Goal: Transaction & Acquisition: Purchase product/service

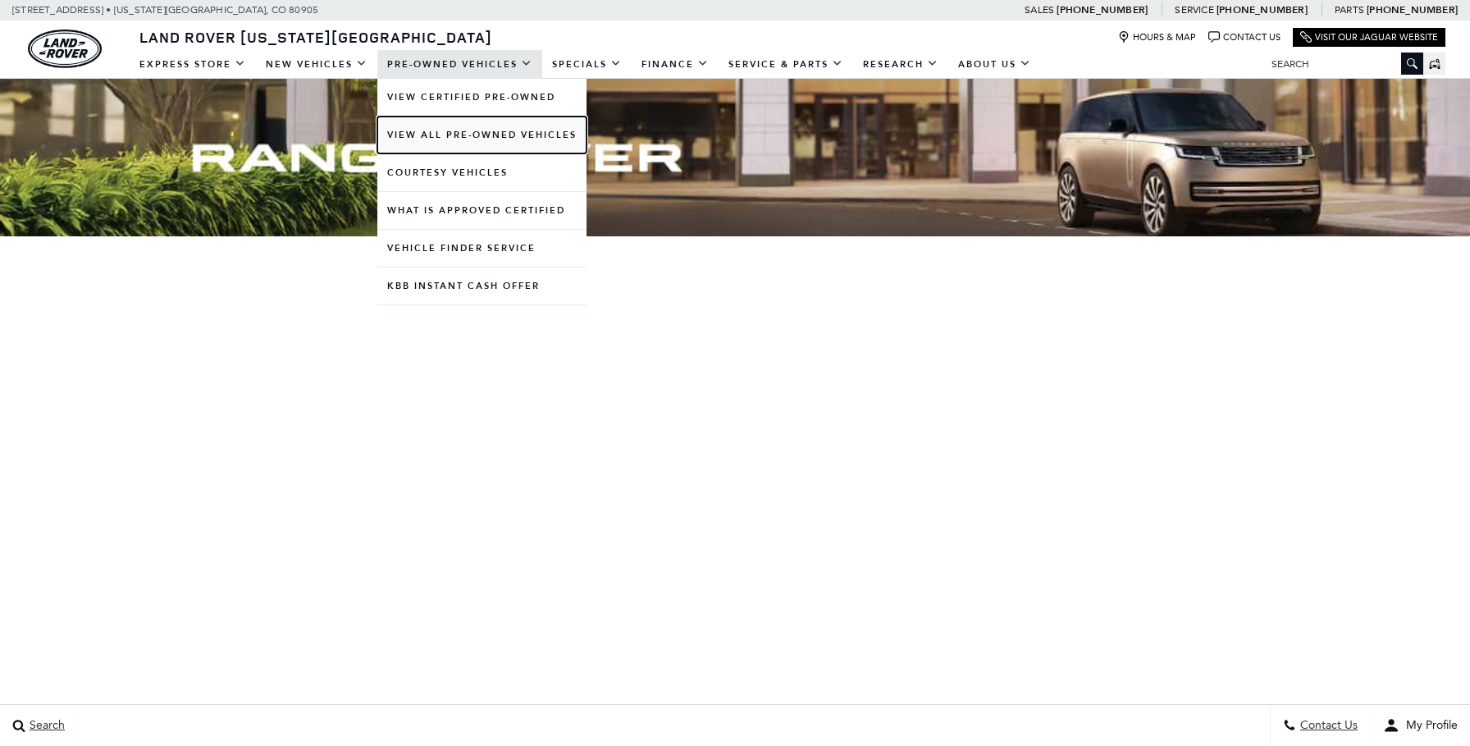
click at [478, 130] on link "View All Pre-Owned Vehicles" at bounding box center [481, 134] width 209 height 37
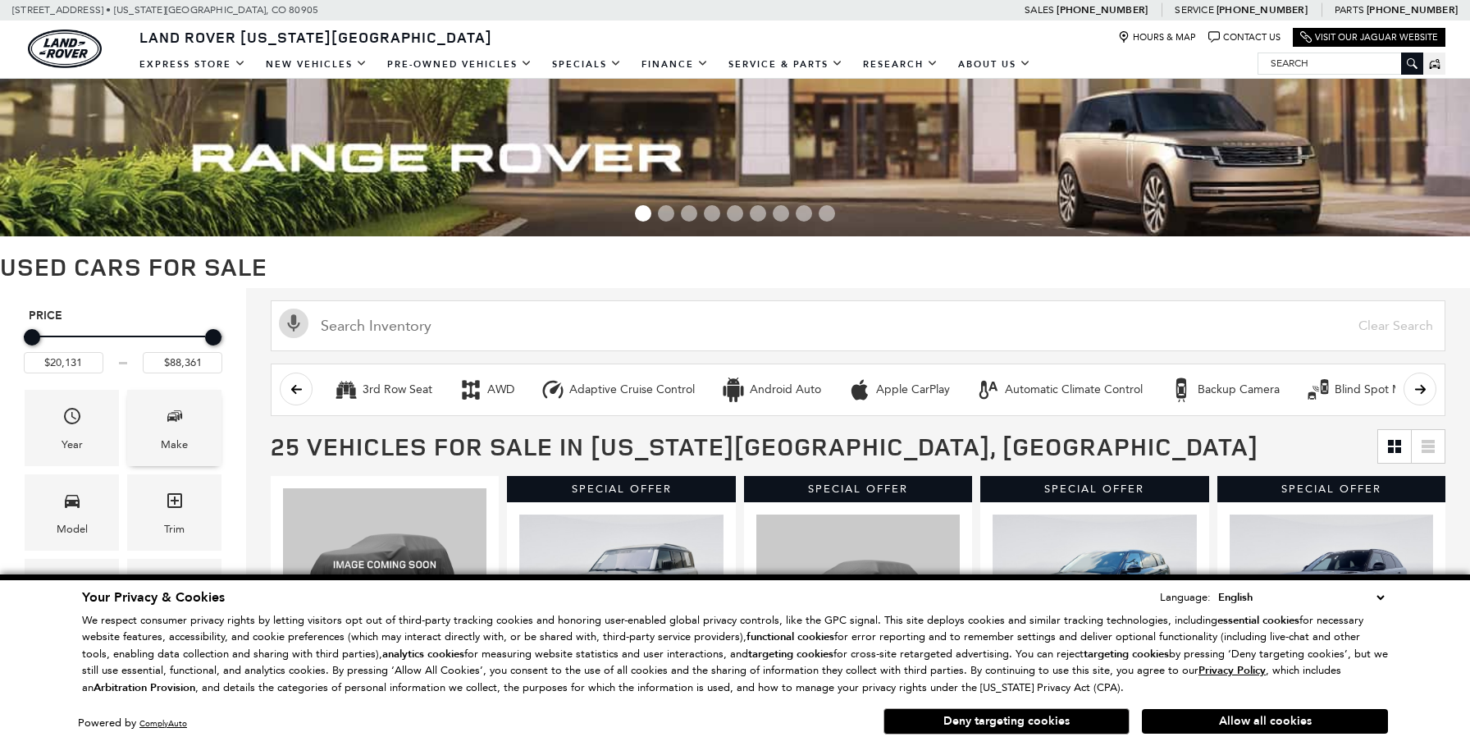
click at [160, 442] on div "Make" at bounding box center [174, 428] width 94 height 76
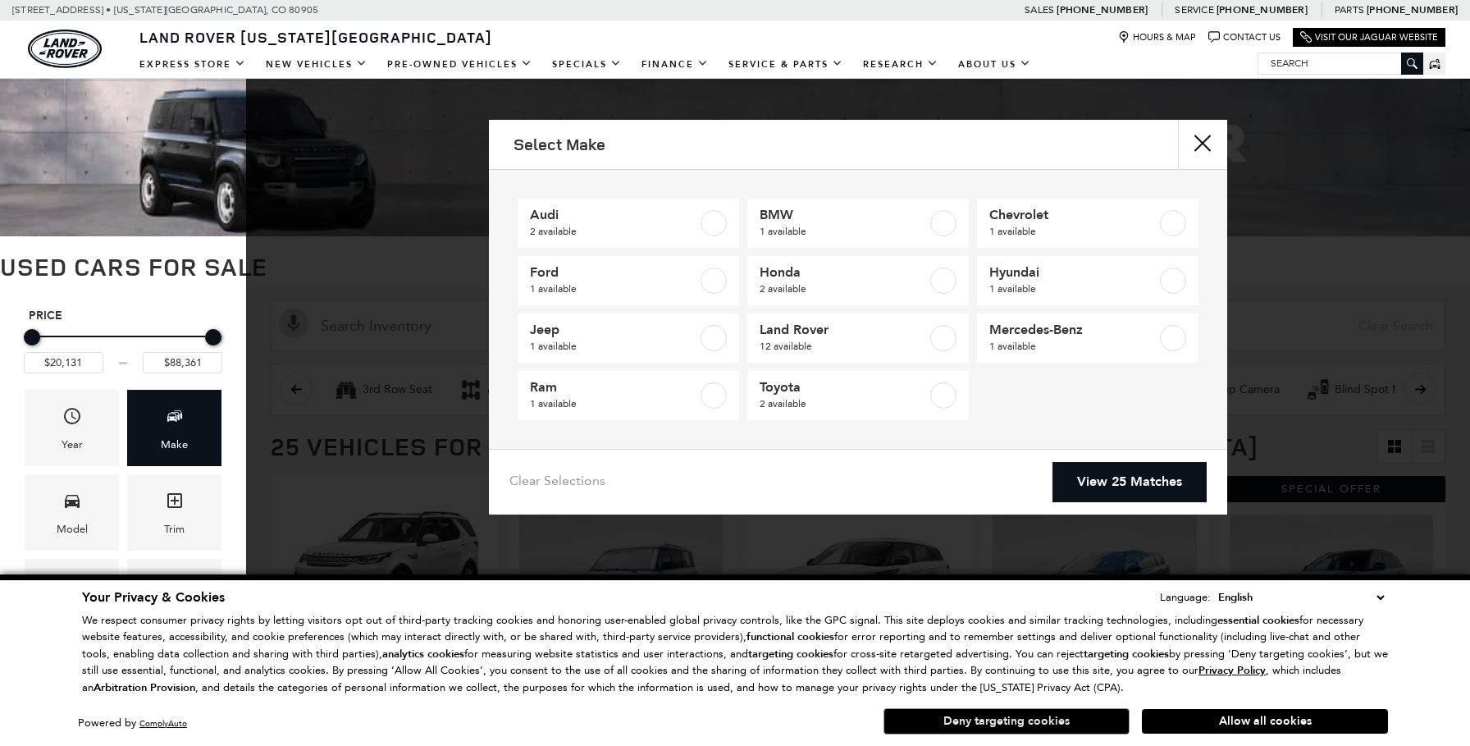
click at [1092, 721] on button "Deny targeting cookies" at bounding box center [1006, 721] width 246 height 26
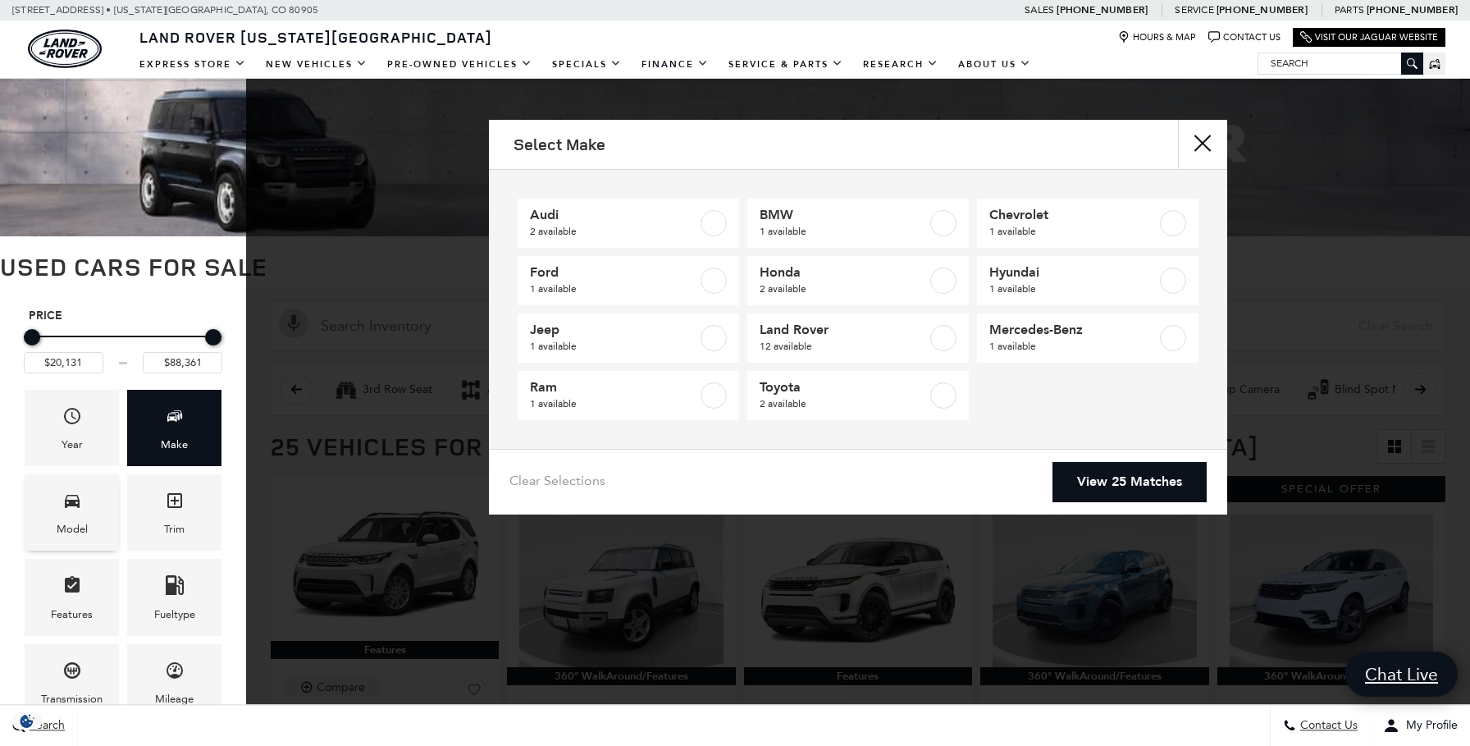
click at [75, 520] on div "Model" at bounding box center [72, 529] width 31 height 18
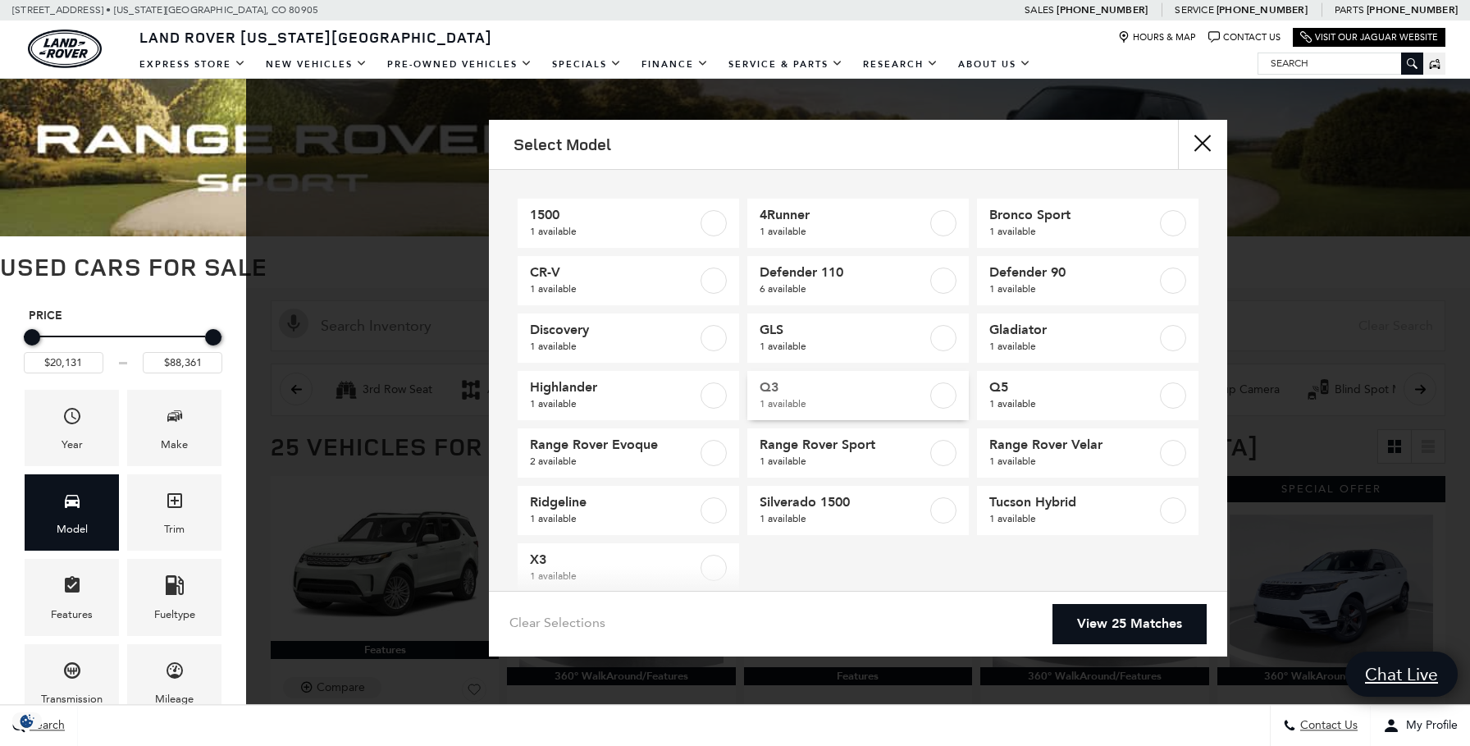
scroll to position [30, 0]
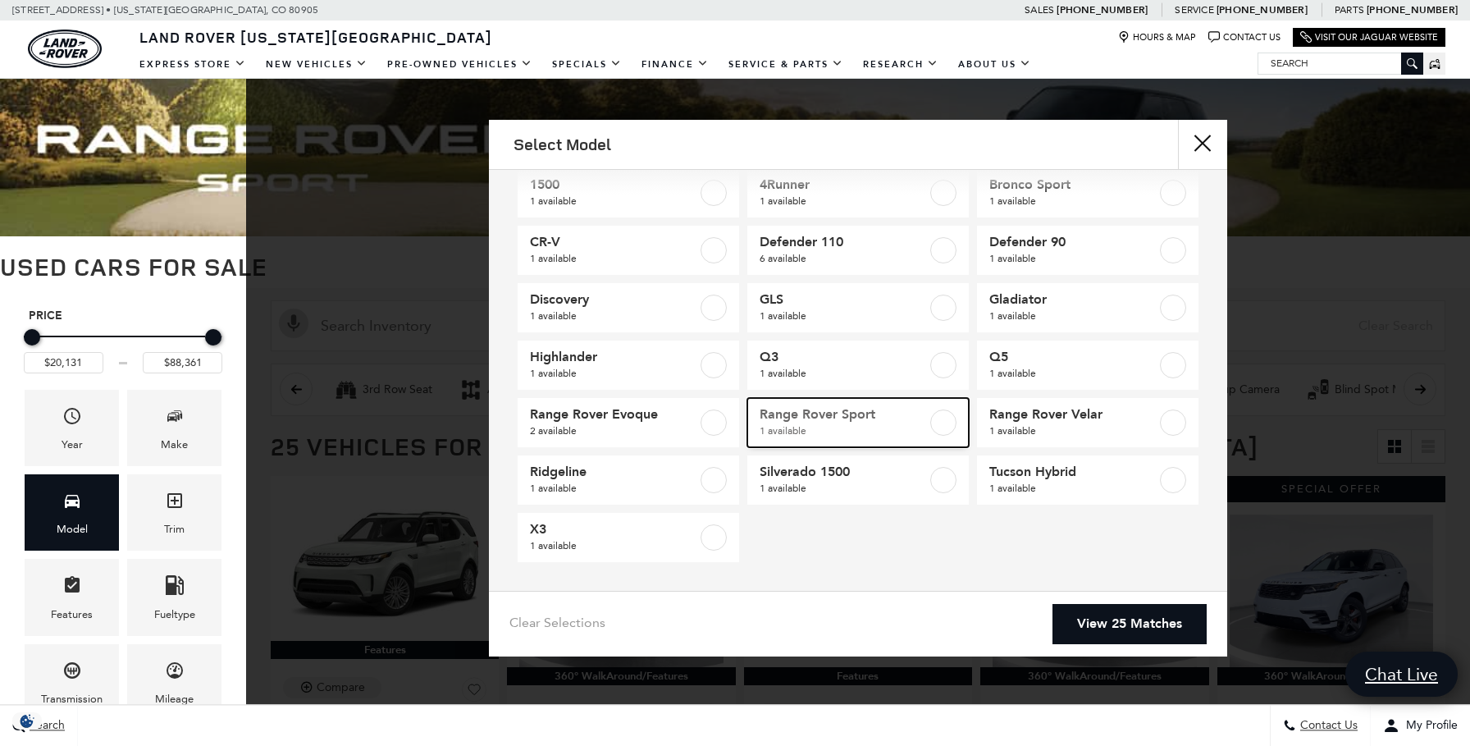
click at [955, 418] on label at bounding box center [943, 422] width 26 height 26
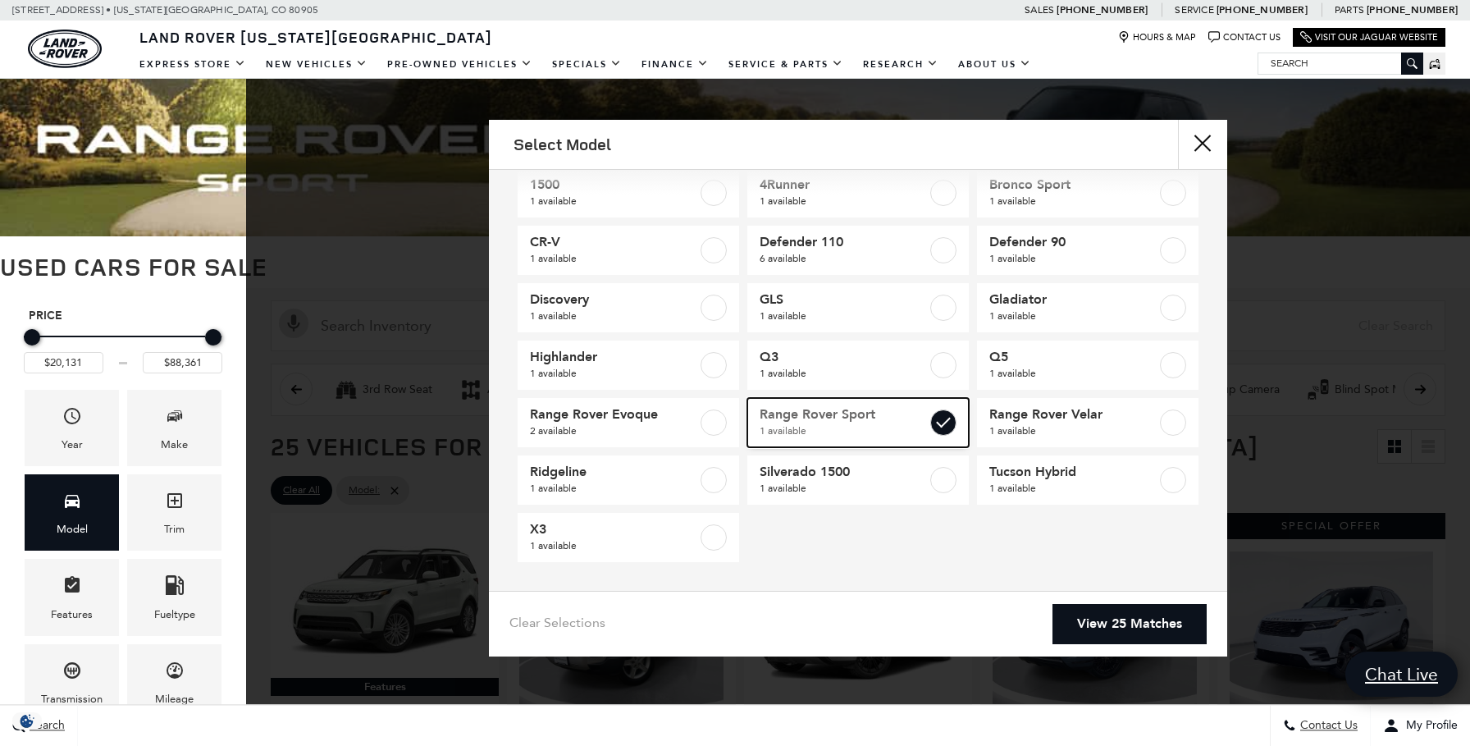
type input "$85,022"
checkbox input "true"
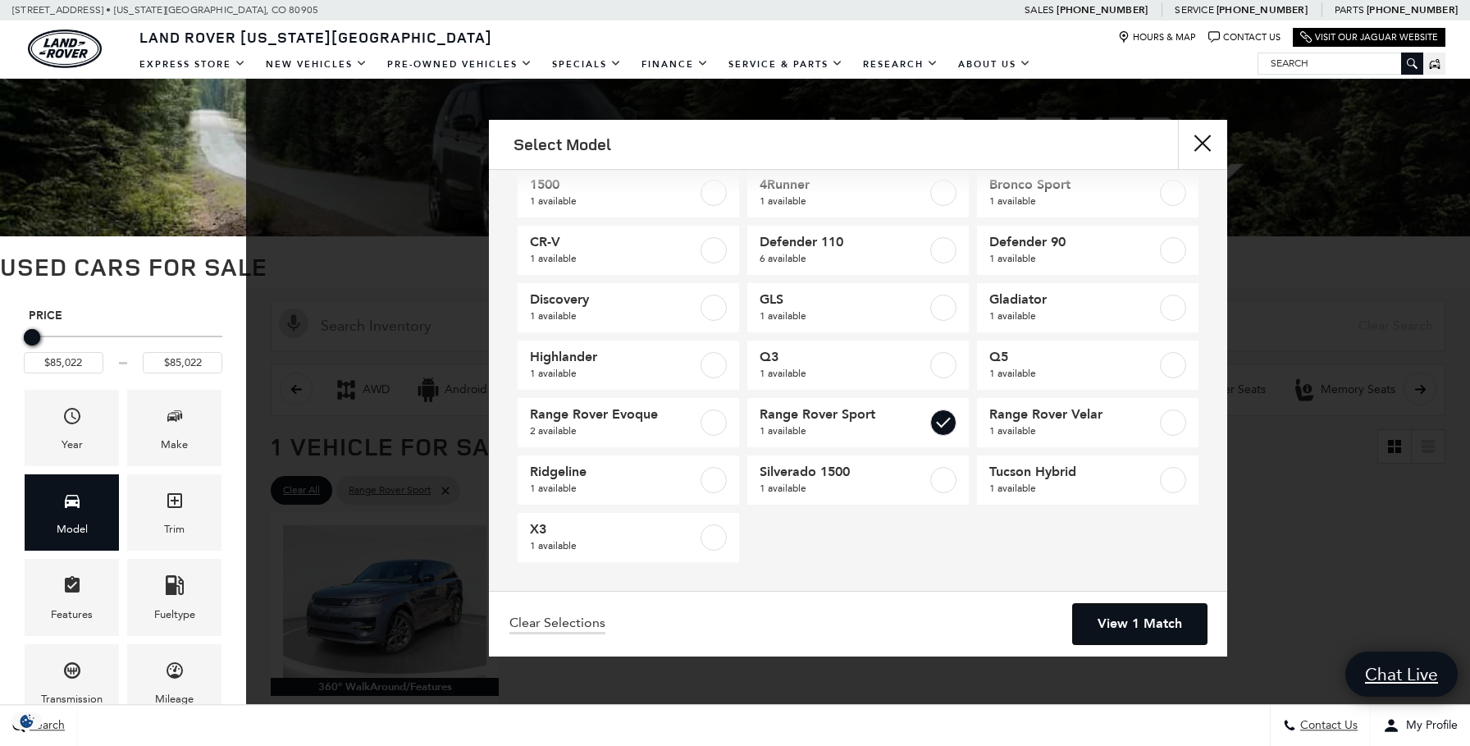
click at [1156, 628] on link "View 1 Match" at bounding box center [1140, 624] width 134 height 40
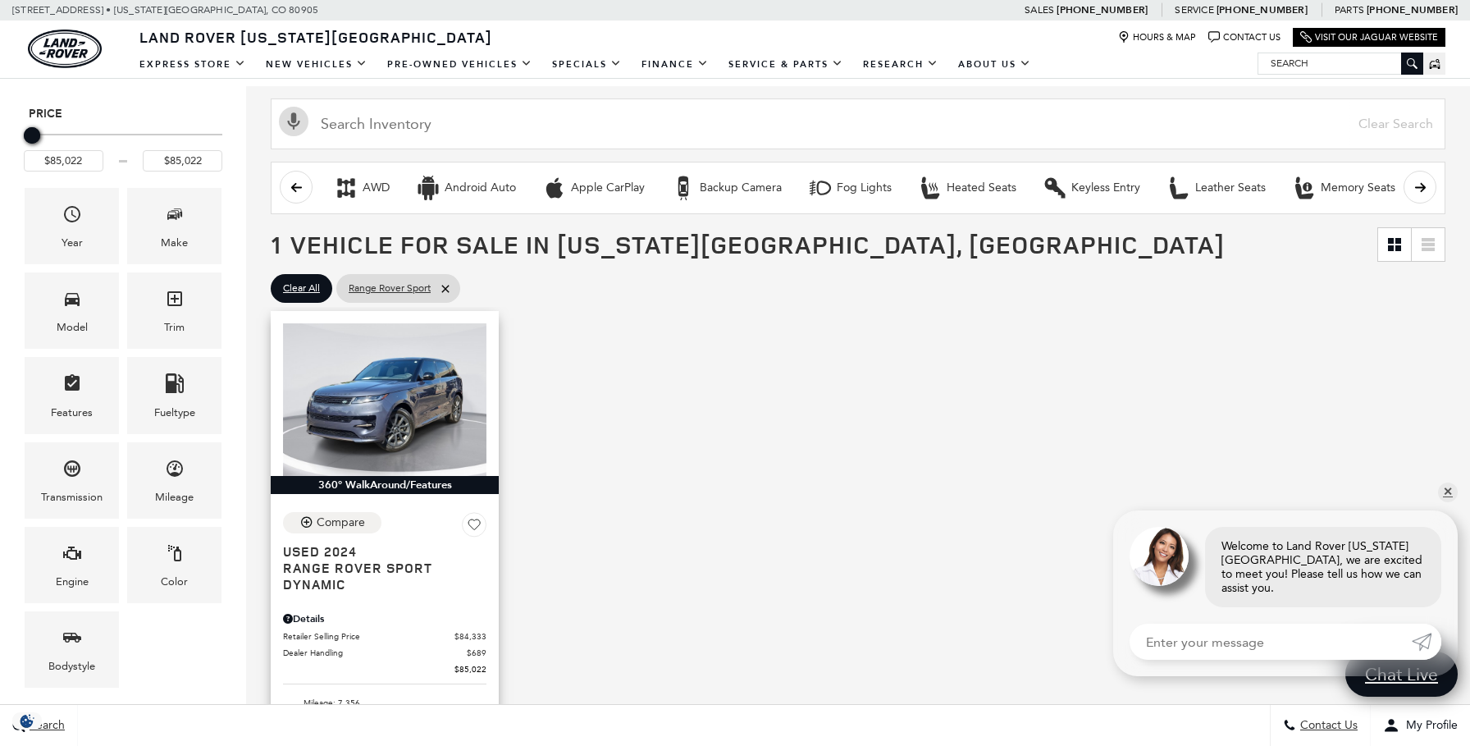
scroll to position [218, 0]
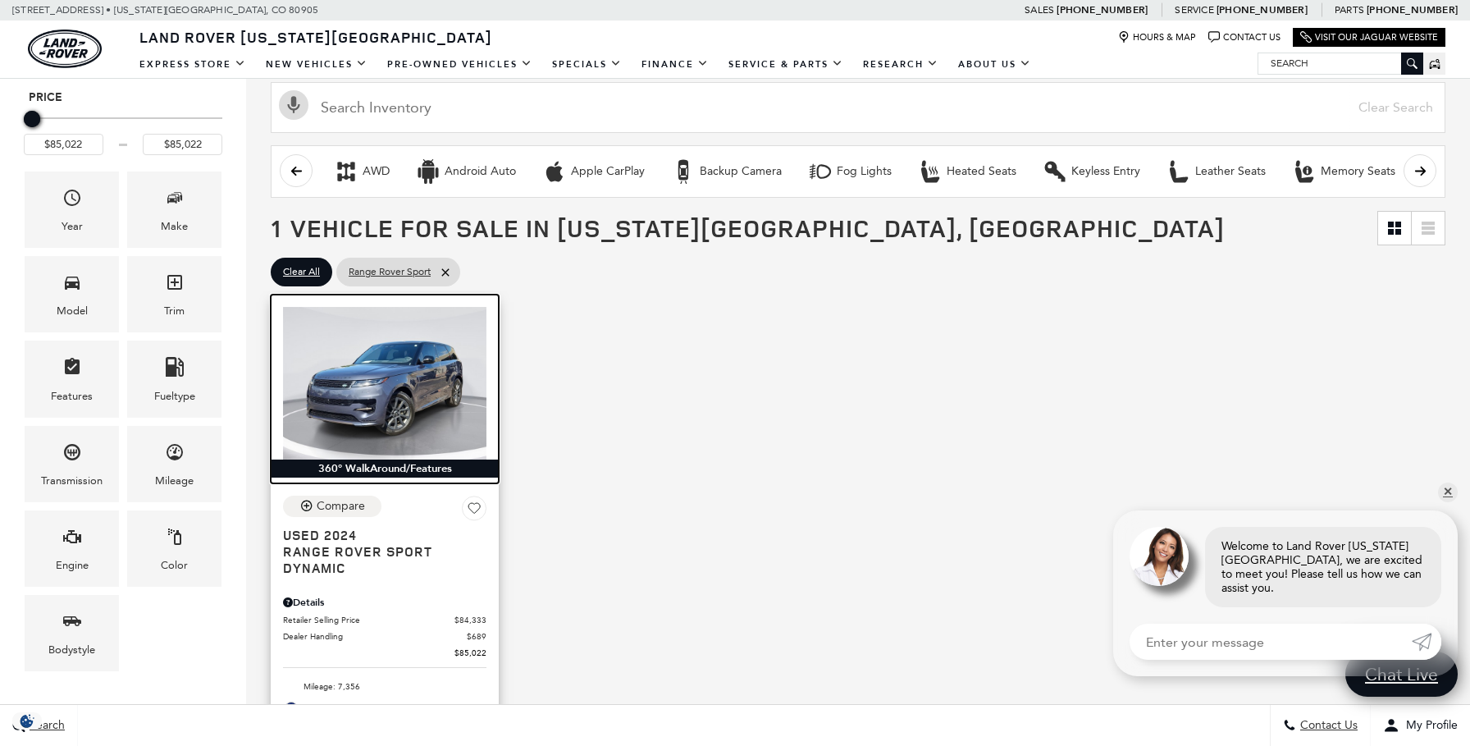
click at [426, 430] on img at bounding box center [384, 383] width 203 height 153
click at [385, 381] on img at bounding box center [384, 383] width 203 height 153
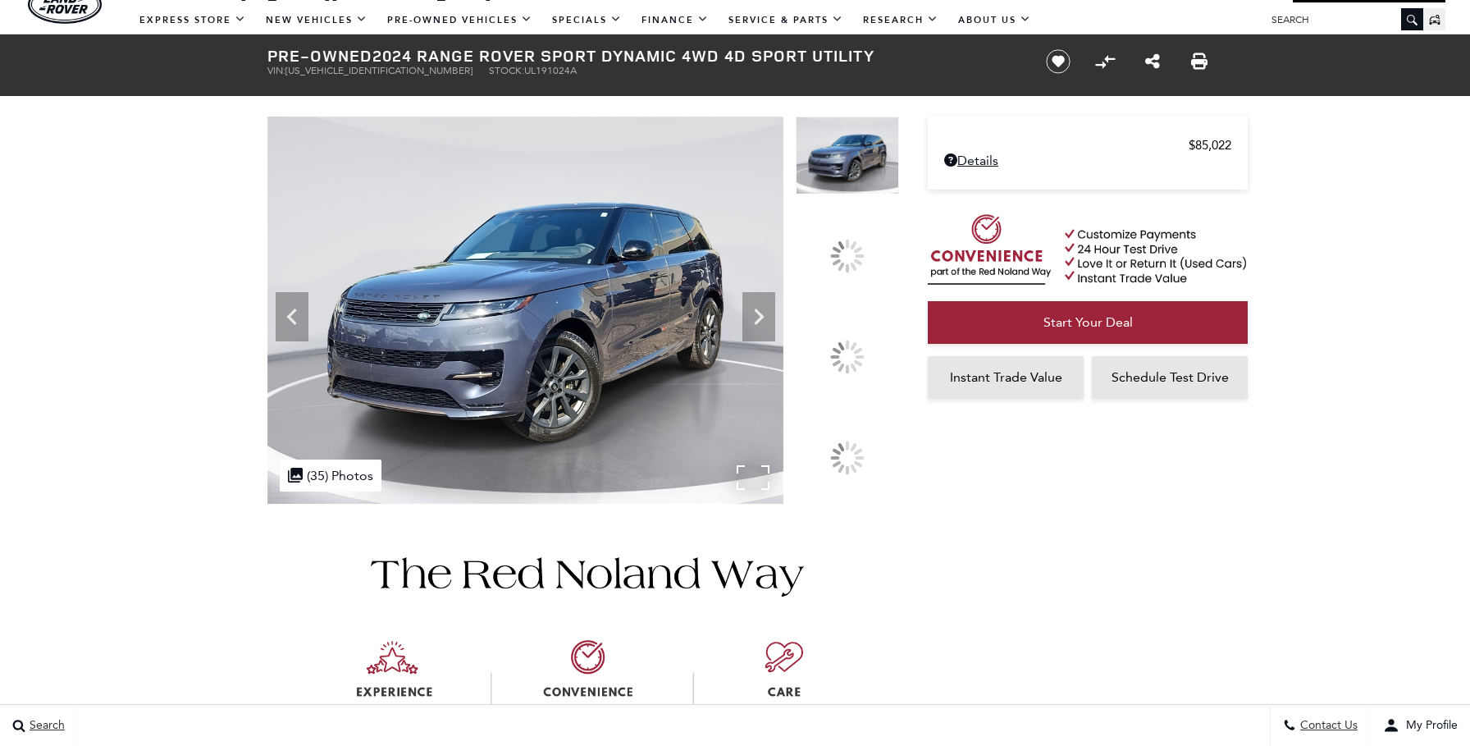
scroll to position [105, 0]
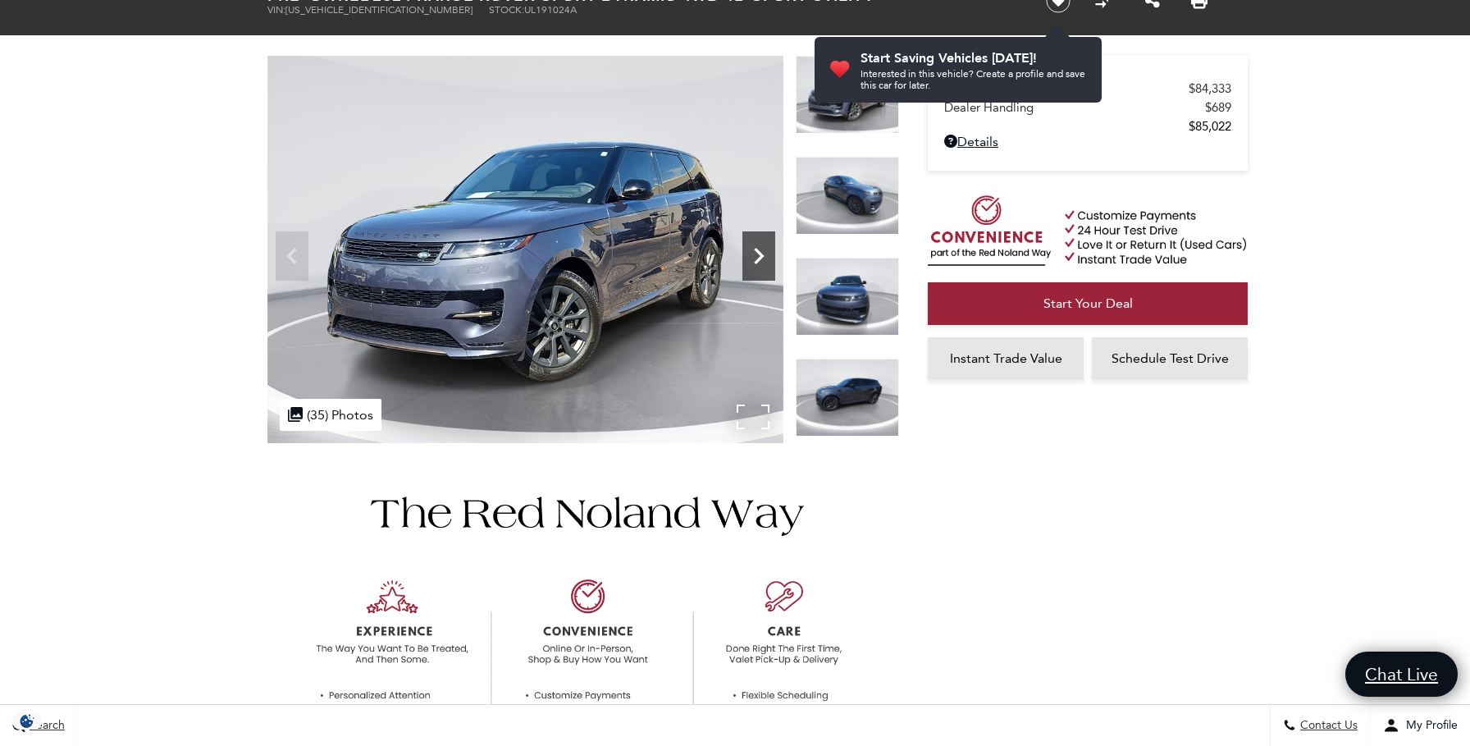
click at [766, 247] on icon "Next" at bounding box center [758, 255] width 33 height 33
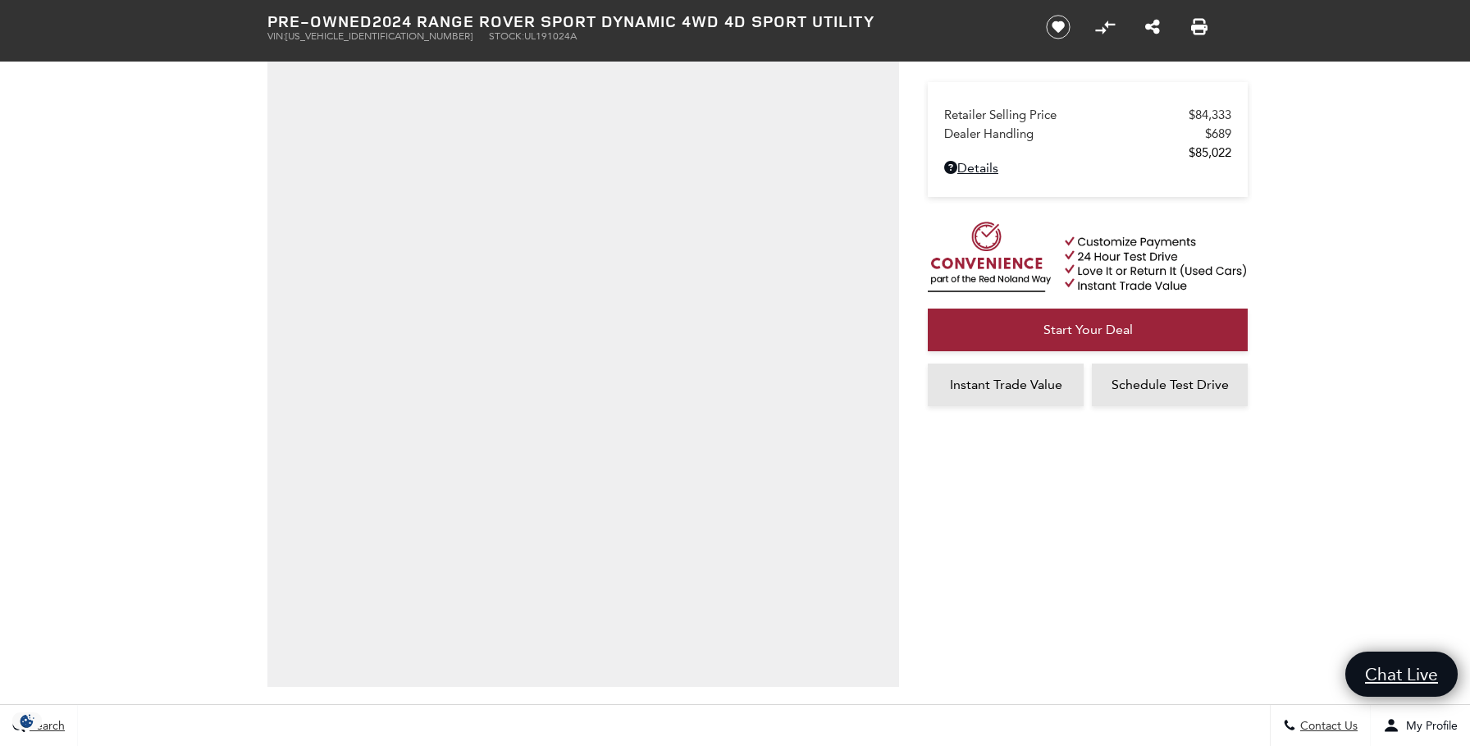
scroll to position [108, 0]
